Goal: Information Seeking & Learning: Learn about a topic

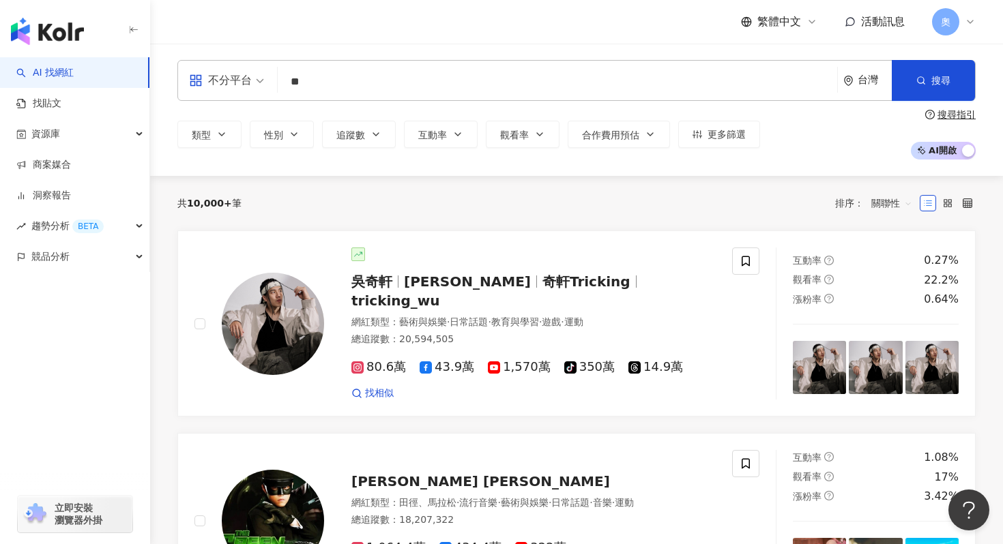
type input "*"
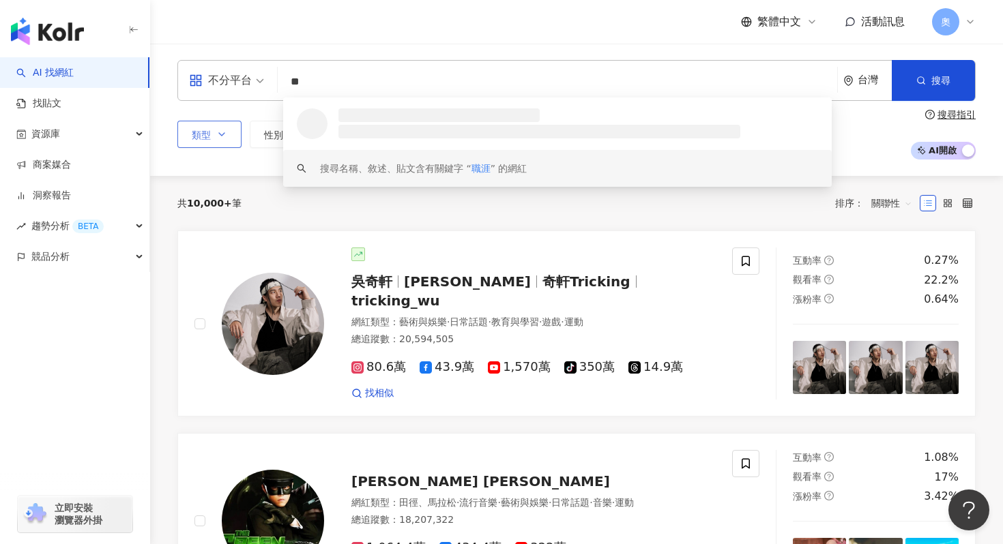
type input "**"
click at [218, 128] on button "類型" at bounding box center [209, 134] width 64 height 27
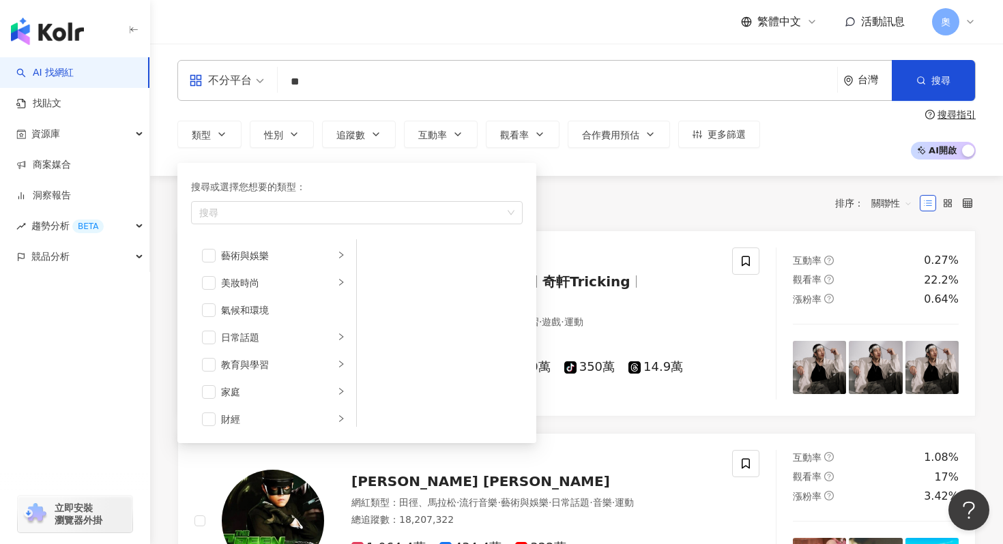
click at [219, 87] on div "不分平台" at bounding box center [220, 81] width 63 height 22
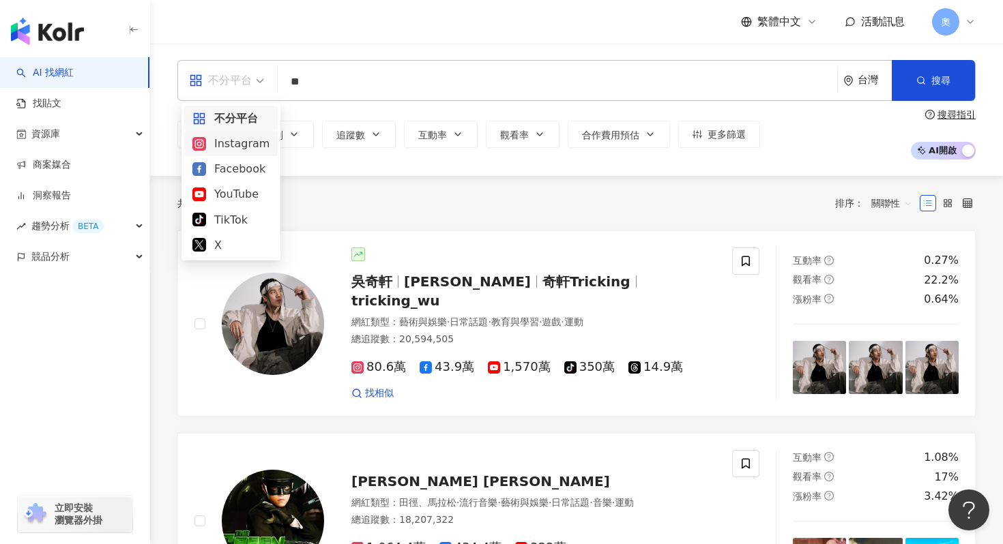
click at [220, 145] on div "Instagram" at bounding box center [230, 143] width 77 height 17
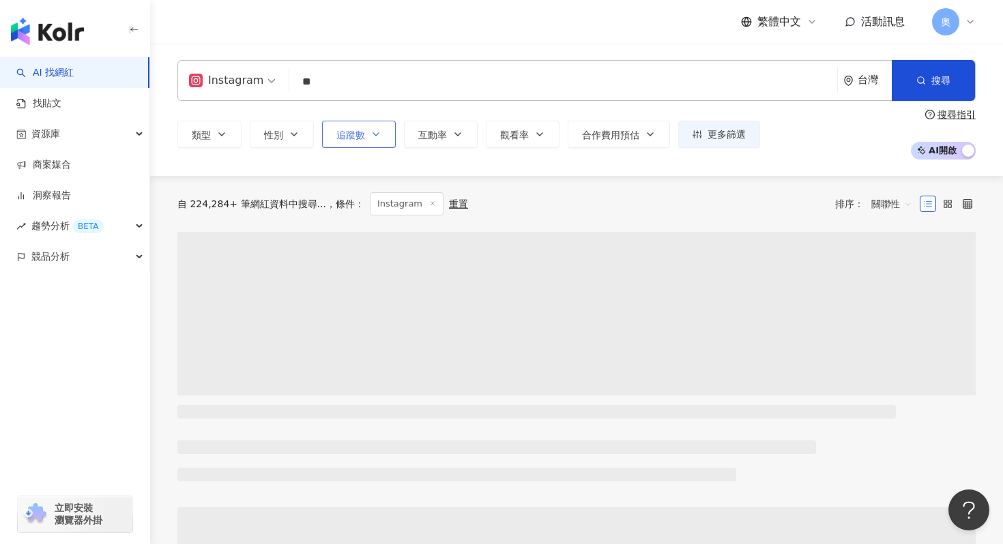
click at [347, 147] on button "追蹤數" at bounding box center [359, 134] width 74 height 27
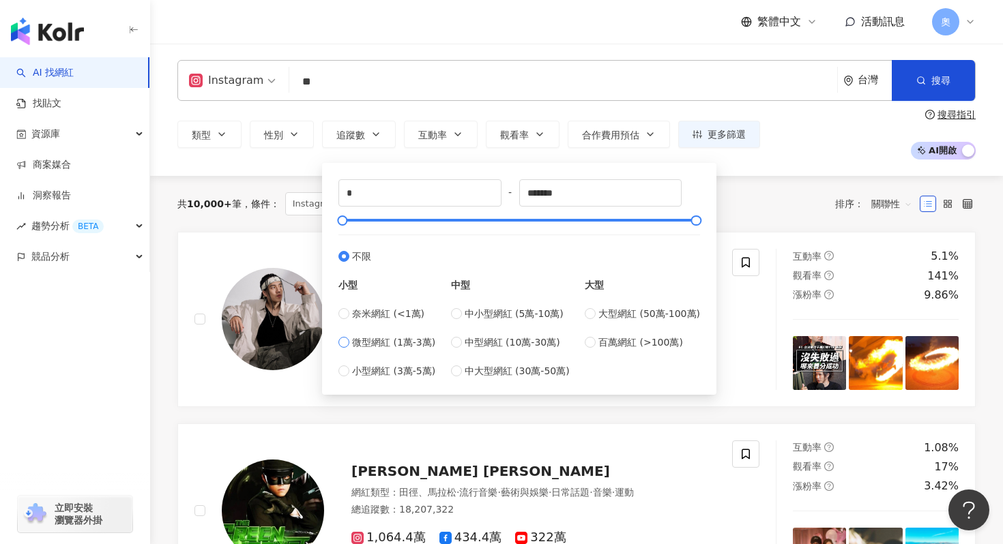
click at [425, 339] on span "微型網紅 (1萬-3萬)" at bounding box center [393, 342] width 83 height 15
type input "*****"
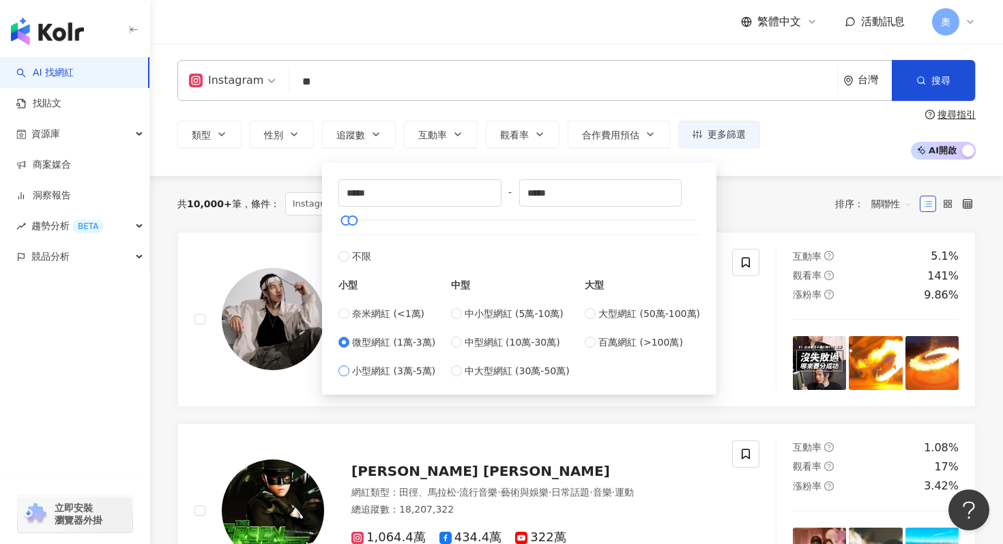
click at [413, 364] on span "小型網紅 (3萬-5萬)" at bounding box center [393, 371] width 83 height 15
type input "*****"
click at [942, 78] on span "搜尋" at bounding box center [940, 80] width 19 height 11
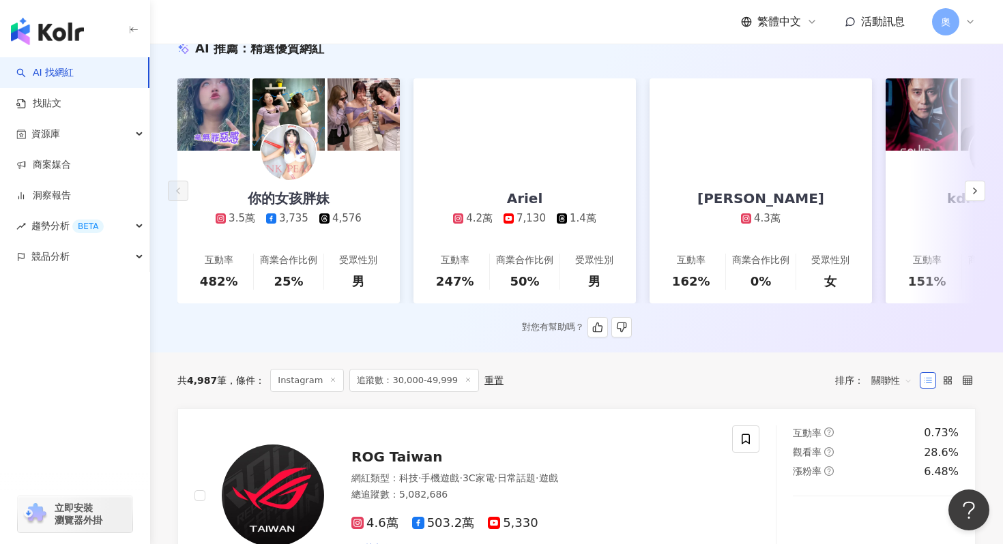
scroll to position [154, 0]
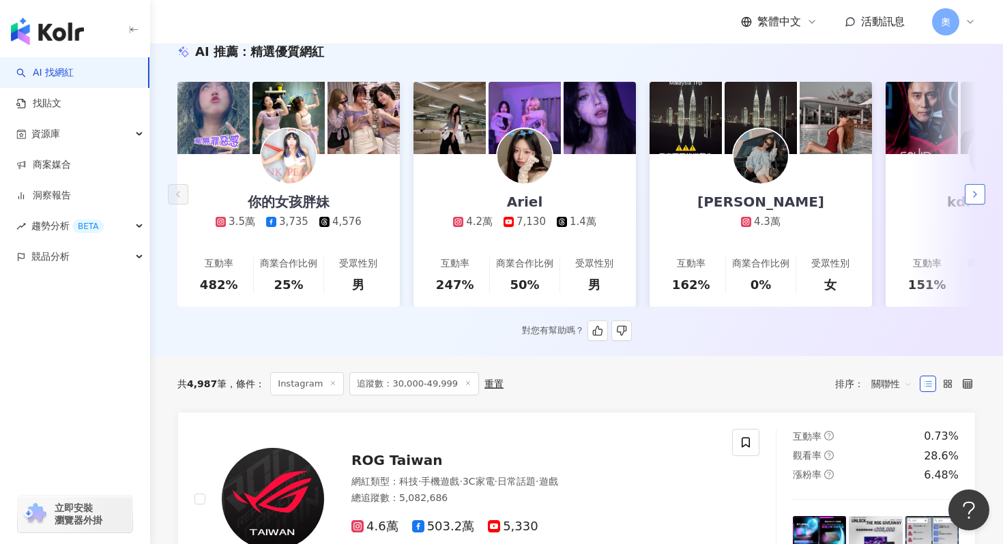
click at [973, 197] on icon "button" at bounding box center [975, 194] width 11 height 11
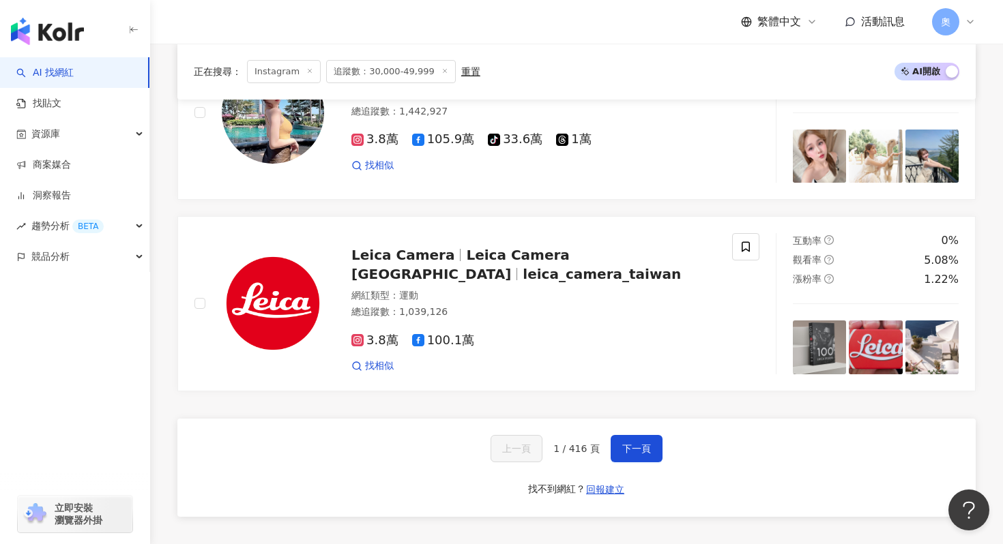
scroll to position [2451, 0]
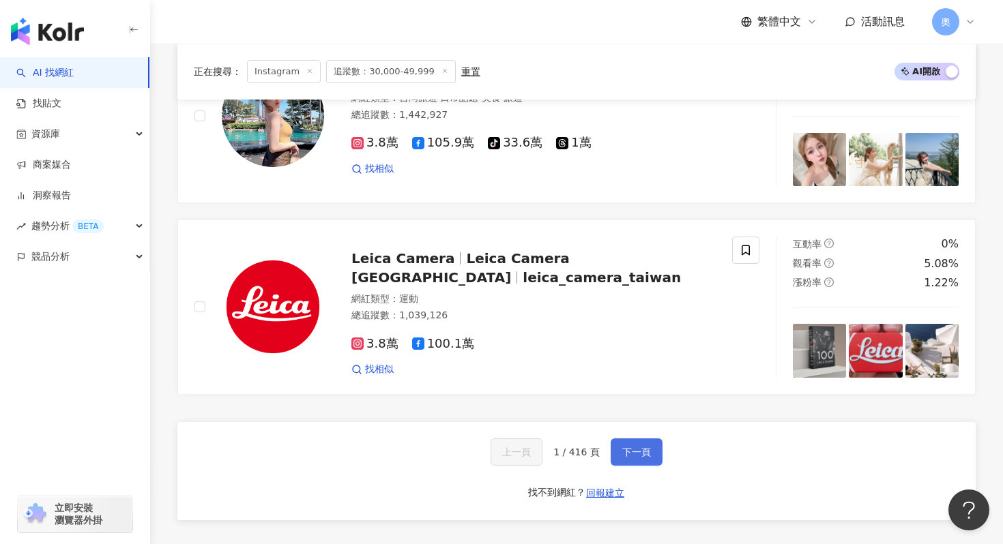
click at [635, 440] on button "下一頁" at bounding box center [637, 452] width 52 height 27
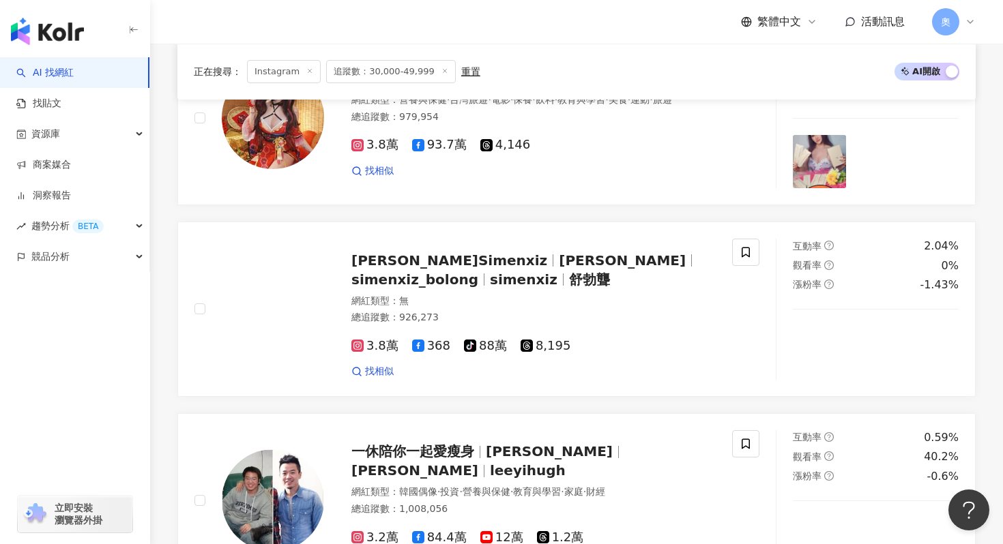
scroll to position [0, 0]
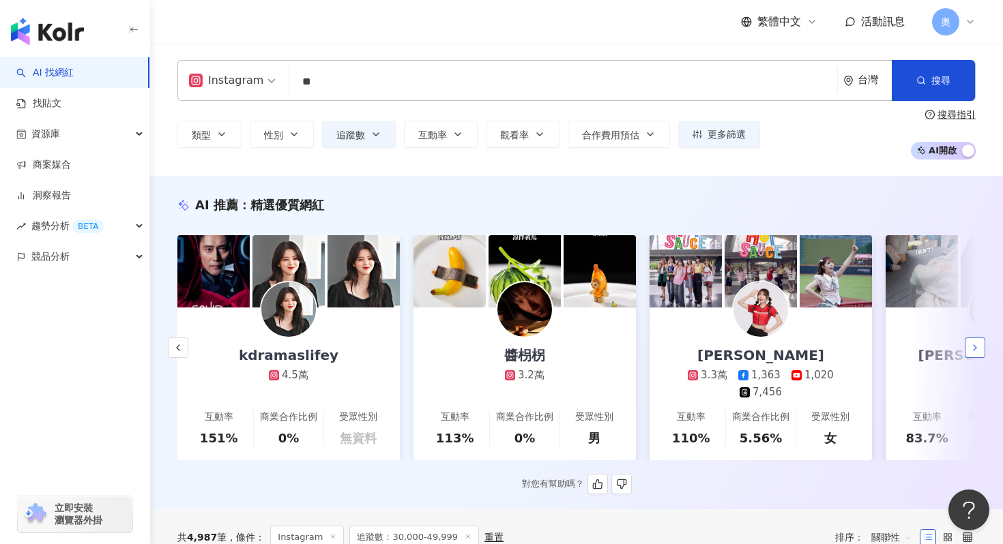
click at [978, 346] on icon "button" at bounding box center [975, 348] width 11 height 11
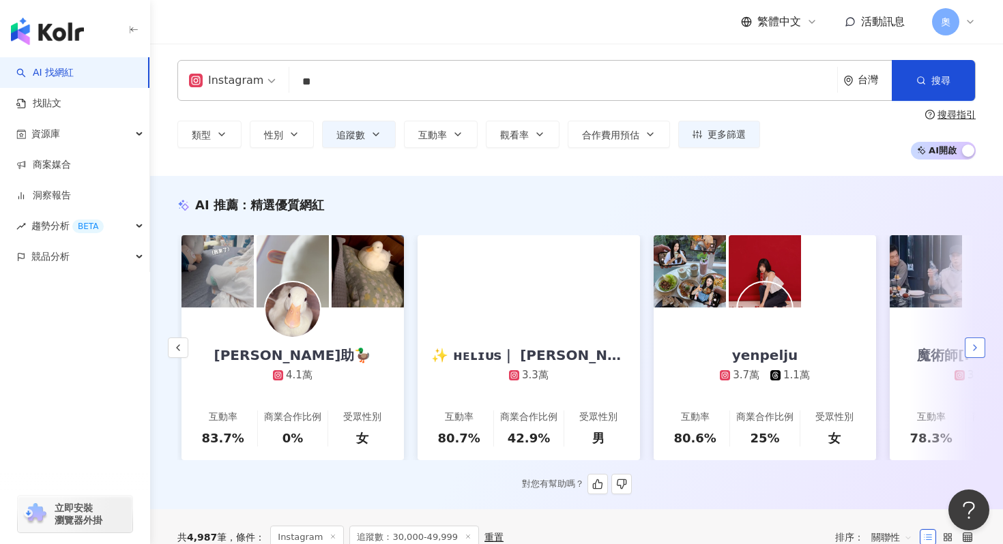
scroll to position [0, 1416]
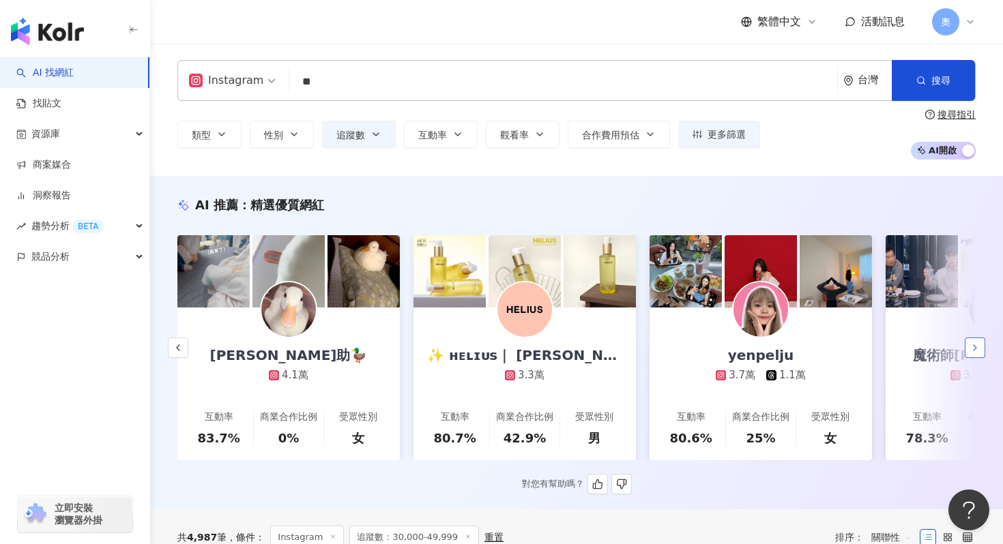
click at [978, 346] on icon "button" at bounding box center [975, 348] width 11 height 11
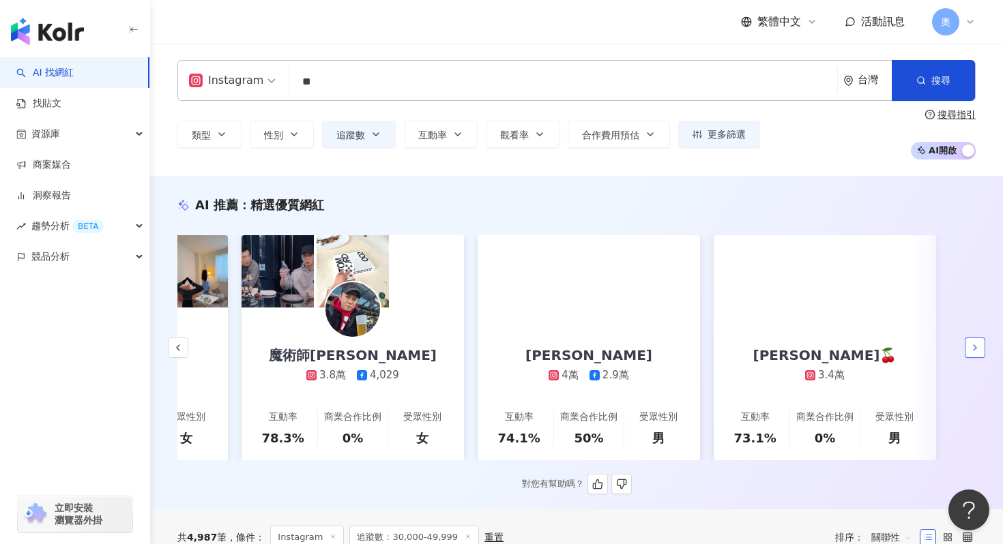
scroll to position [0, 2062]
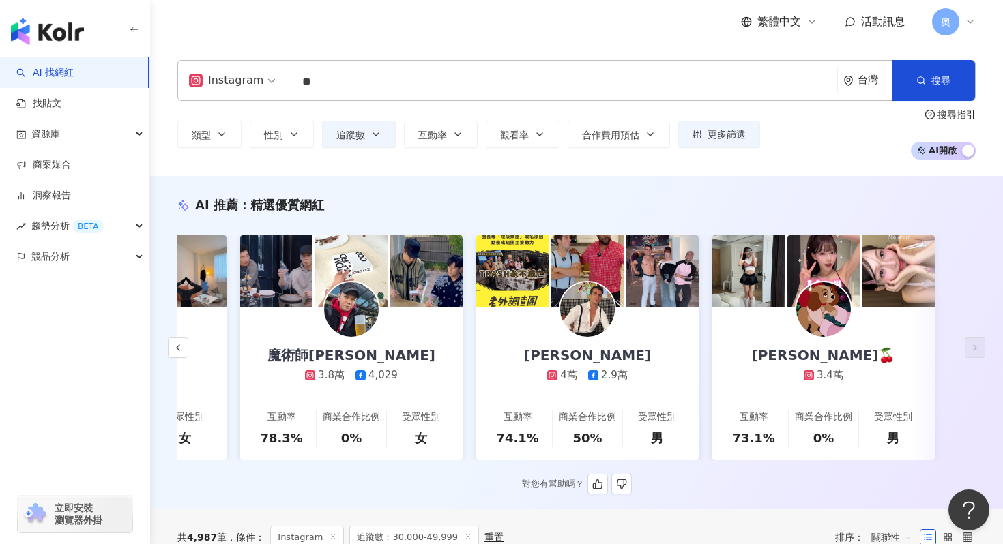
click at [613, 312] on img at bounding box center [587, 309] width 55 height 55
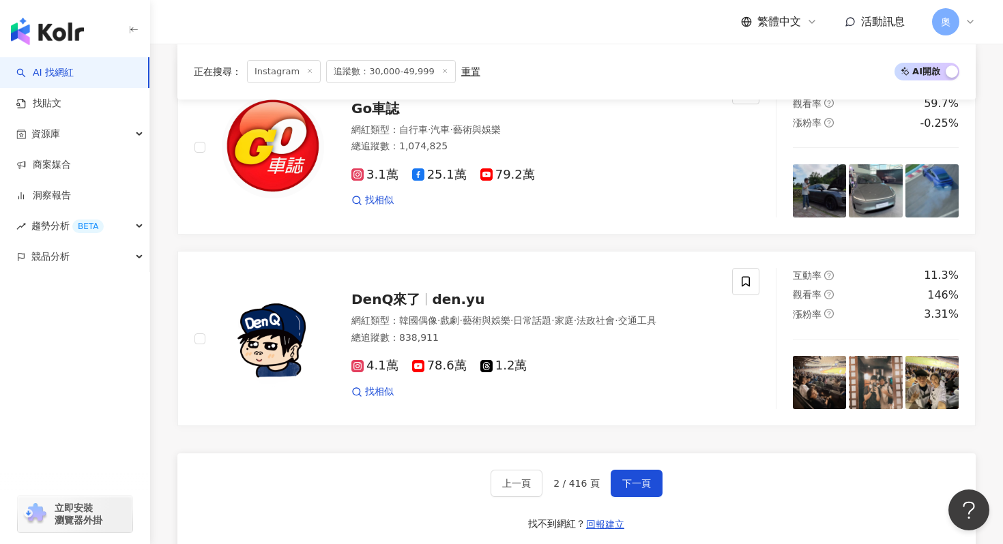
scroll to position [2630, 0]
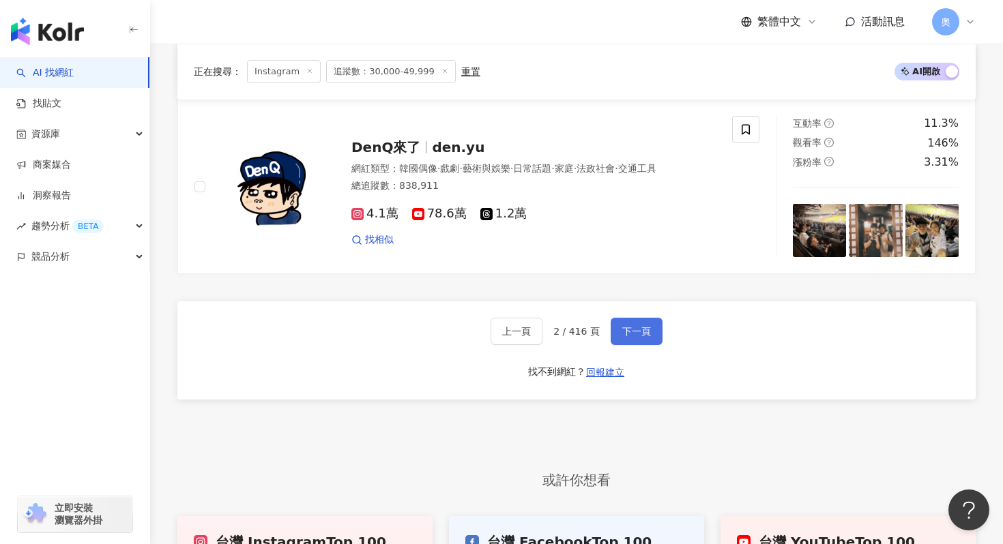
click at [635, 326] on span "下一頁" at bounding box center [636, 331] width 29 height 11
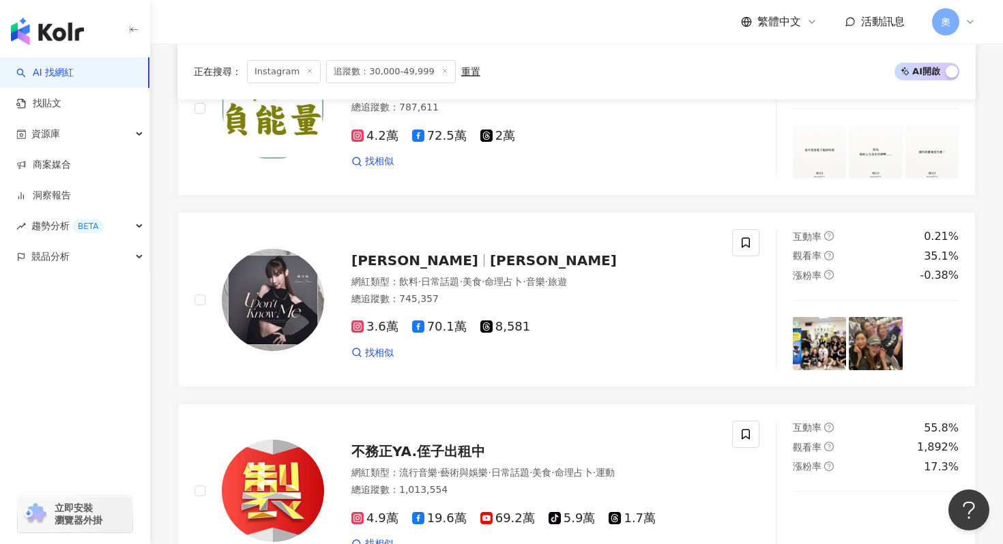
scroll to position [2402, 0]
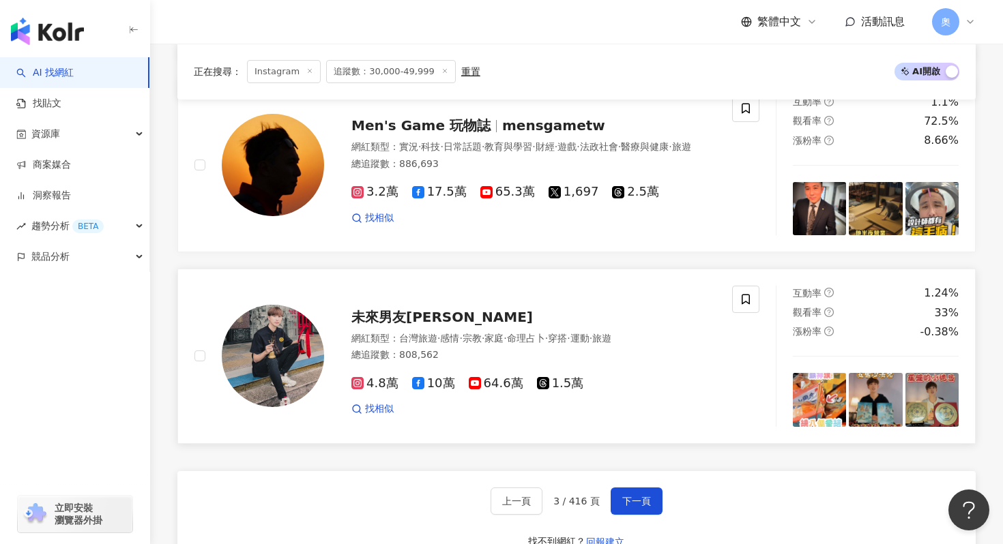
click at [450, 314] on span "未來男友[PERSON_NAME]" at bounding box center [441, 317] width 181 height 16
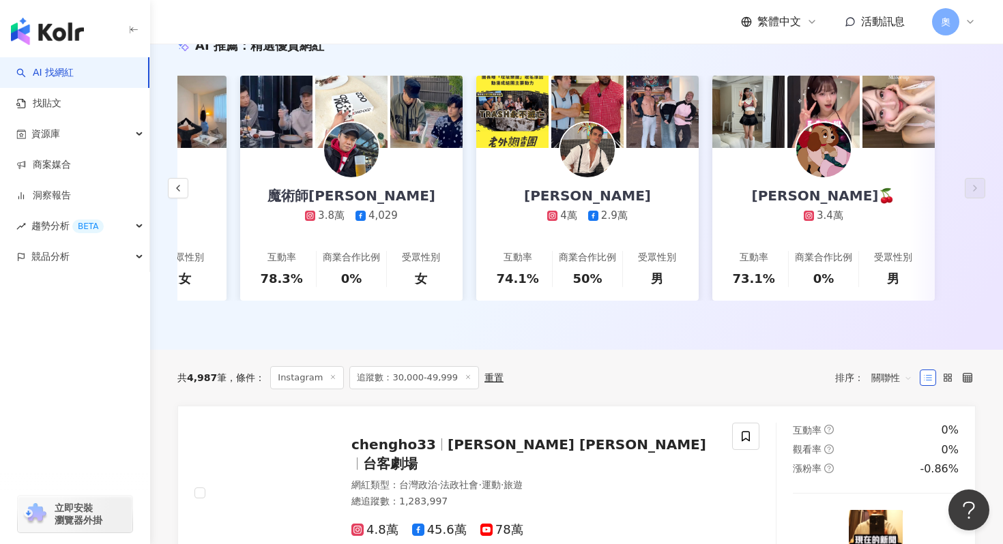
scroll to position [0, 0]
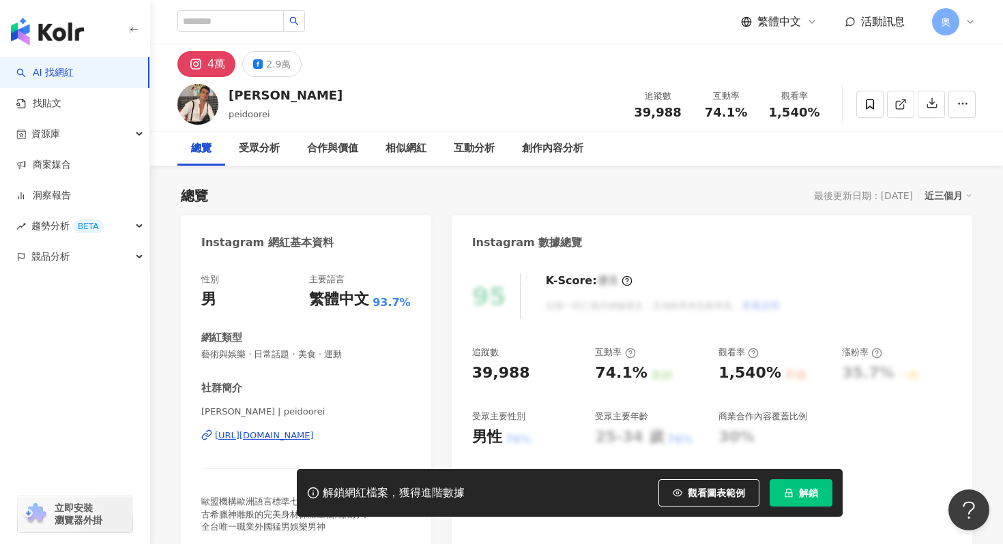
click at [314, 439] on div "https://www.instagram.com/peidoorei/" at bounding box center [264, 436] width 99 height 12
